Goal: Information Seeking & Learning: Get advice/opinions

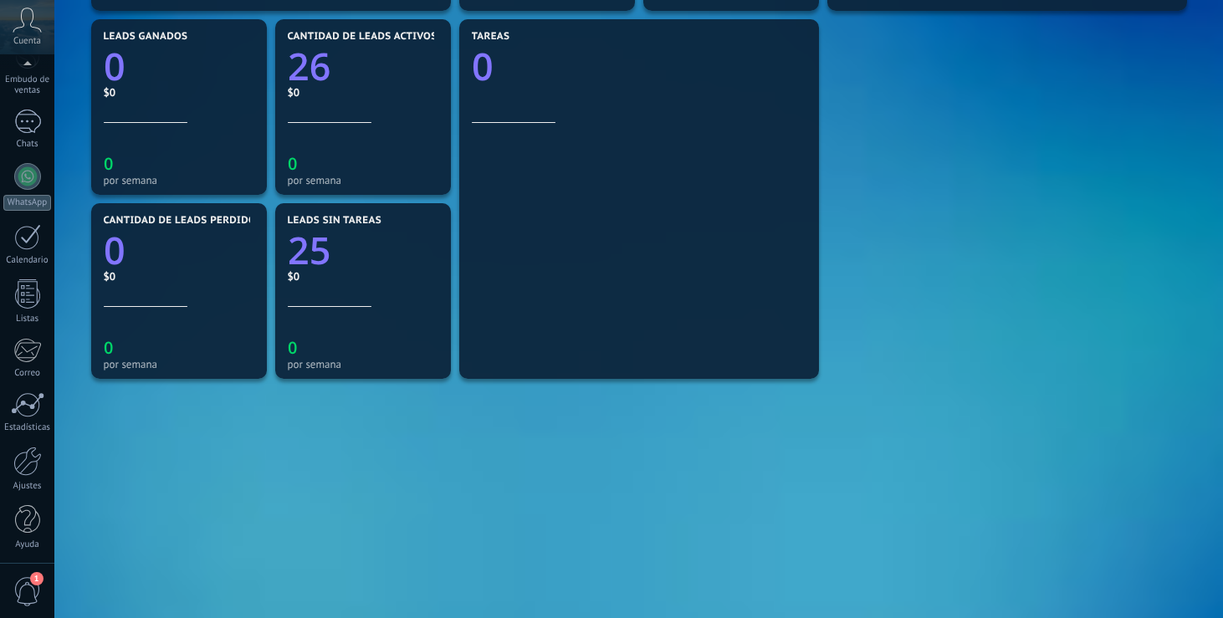
scroll to position [149, 0]
click at [28, 519] on div at bounding box center [27, 516] width 25 height 29
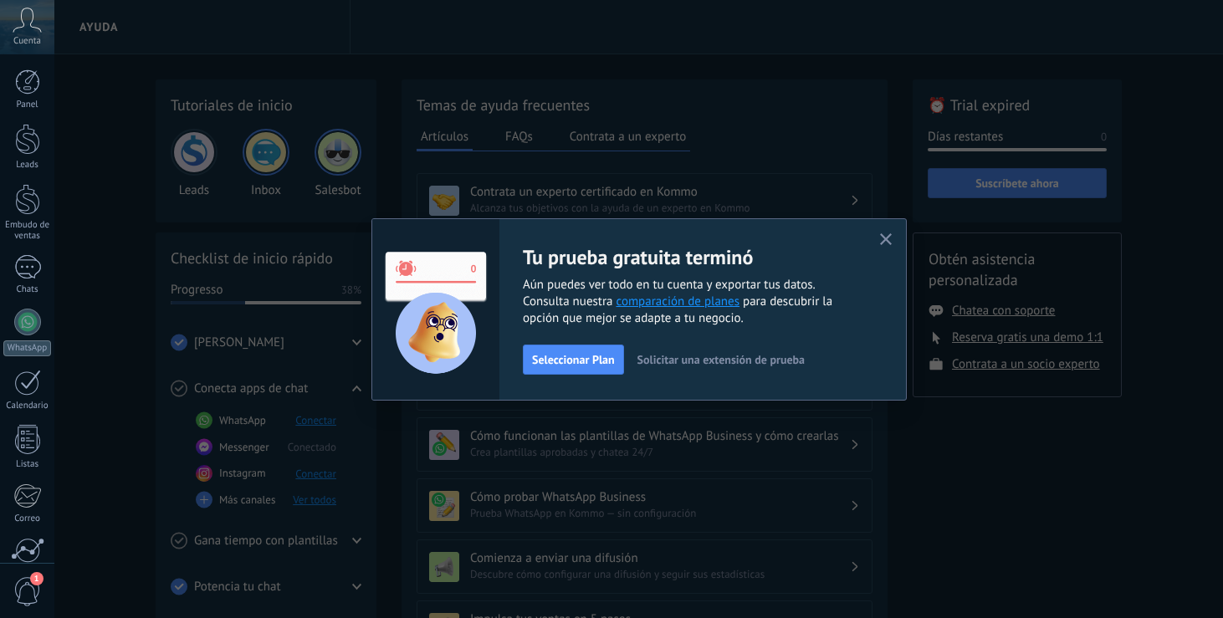
click at [885, 239] on use "button" at bounding box center [886, 239] width 13 height 13
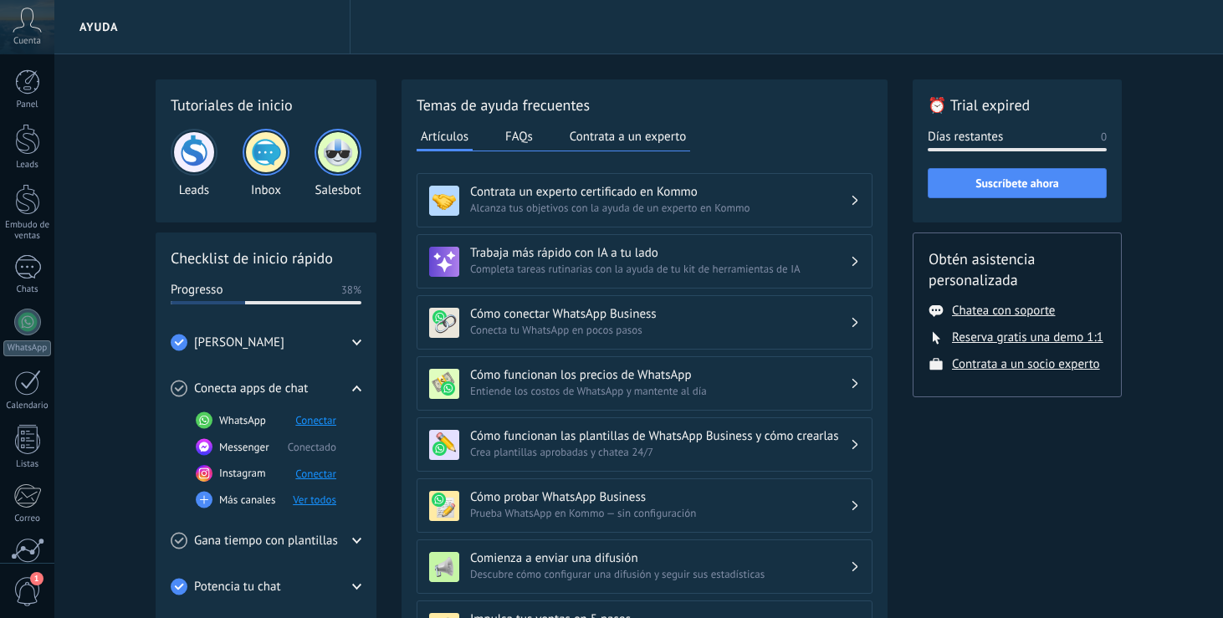
scroll to position [7, 0]
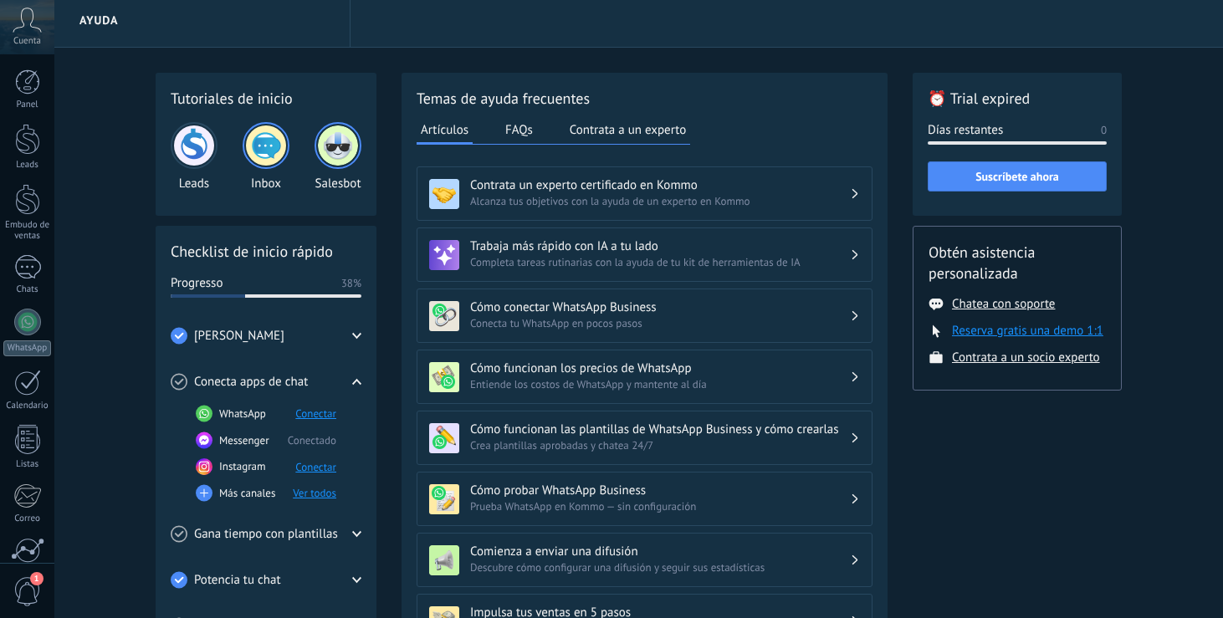
click at [1008, 331] on button "Reserva gratis una demo 1:1" at bounding box center [1027, 331] width 151 height 16
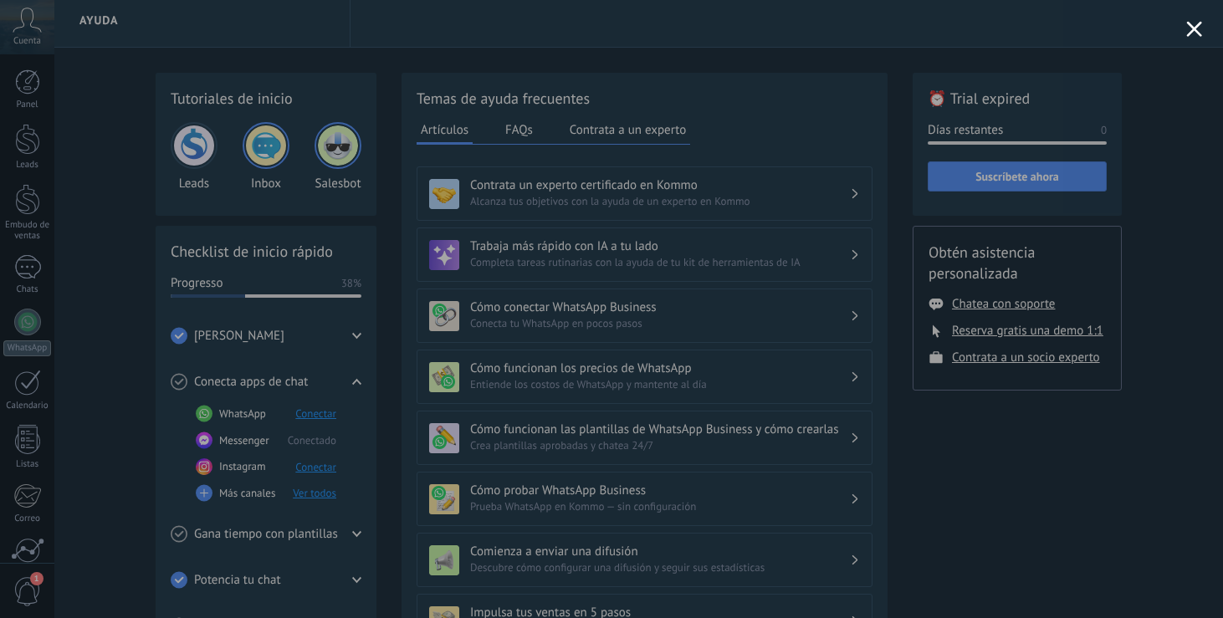
click at [1184, 33] on div at bounding box center [611, 309] width 1223 height 618
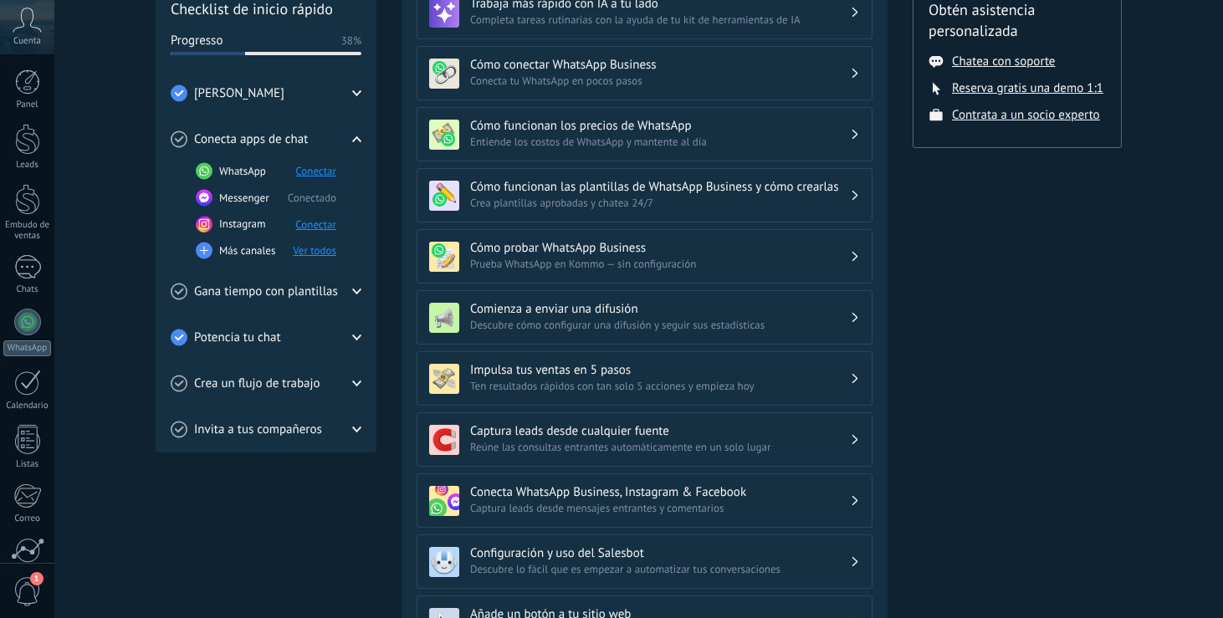
scroll to position [266, 0]
